Goal: Navigation & Orientation: Find specific page/section

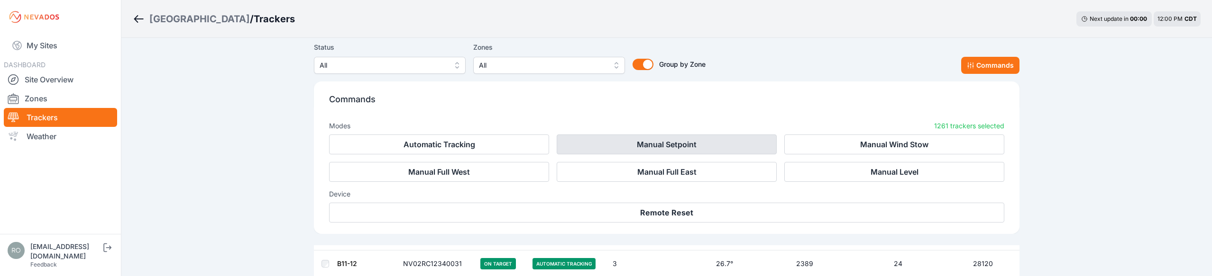
scroll to position [6153, 0]
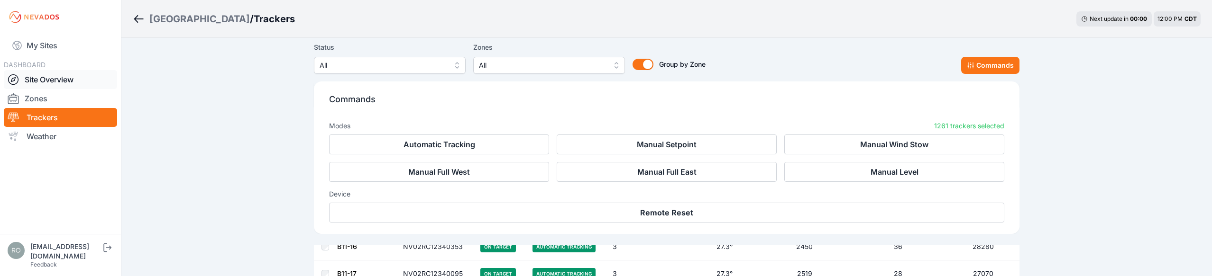
click at [41, 79] on link "Site Overview" at bounding box center [60, 79] width 113 height 19
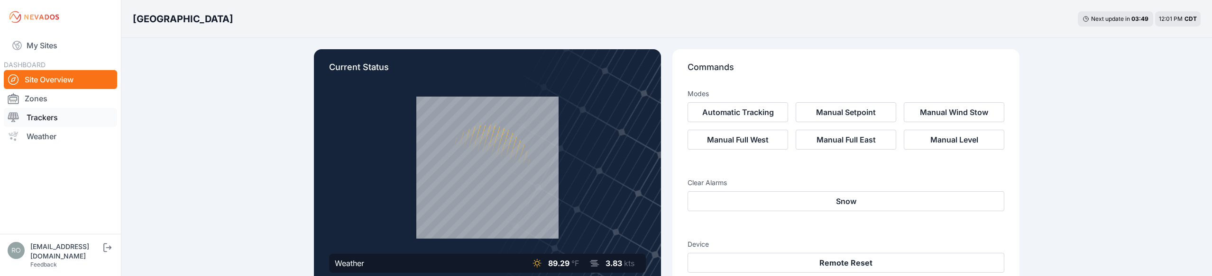
click at [38, 122] on link "Trackers" at bounding box center [60, 117] width 113 height 19
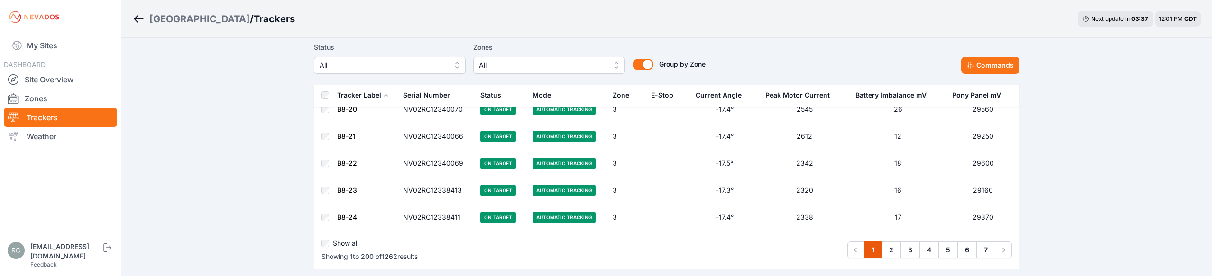
scroll to position [5410, 0]
